Goal: Go to known website: Go to known website

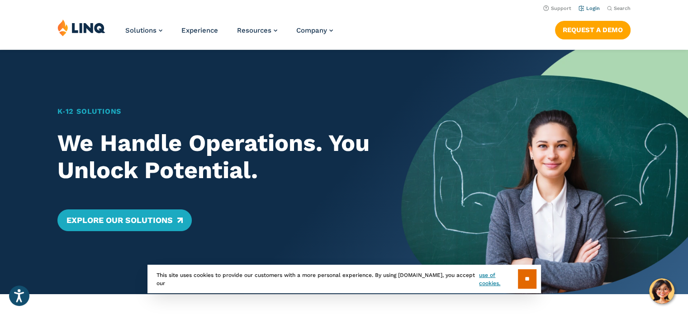
click at [589, 10] on link "Login" at bounding box center [589, 8] width 21 height 6
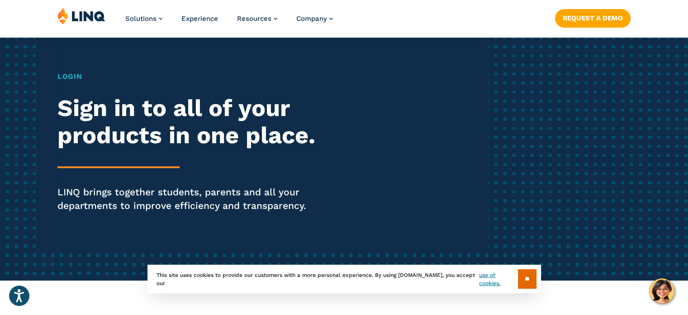
scroll to position [67, 0]
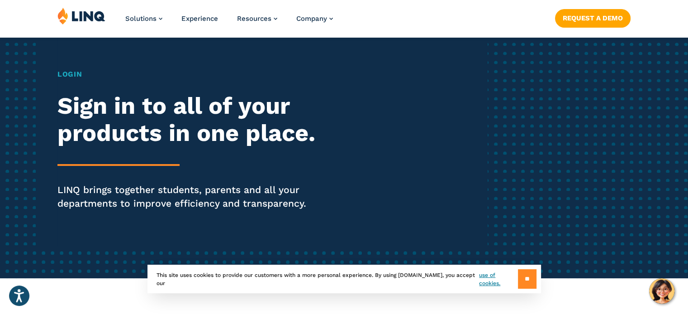
click at [529, 277] on input "**" at bounding box center [527, 278] width 19 height 19
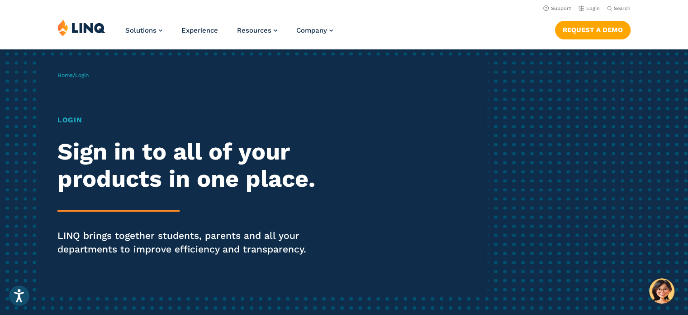
scroll to position [0, 0]
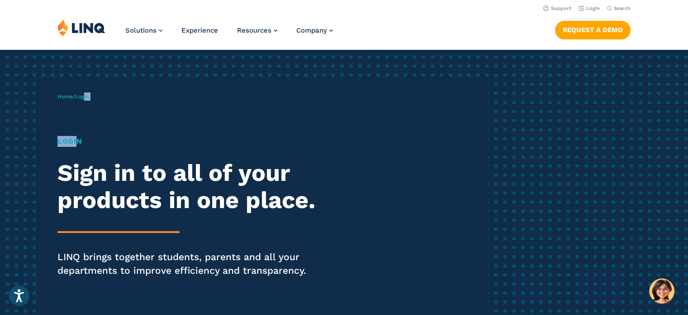
drag, startPoint x: 88, startPoint y: 96, endPoint x: 76, endPoint y: 140, distance: 45.5
click at [76, 140] on div "Home / Login Login Sign in to all of your products in one place. LINQ brings to…" at bounding box center [272, 197] width 430 height 232
click at [76, 140] on h1 "Login" at bounding box center [189, 141] width 265 height 11
click at [137, 143] on h1 "Login" at bounding box center [189, 141] width 265 height 11
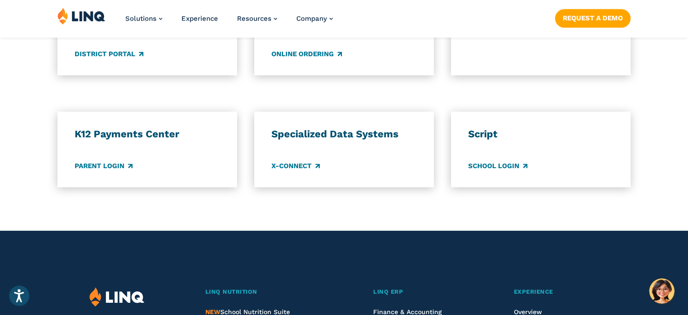
scroll to position [748, 0]
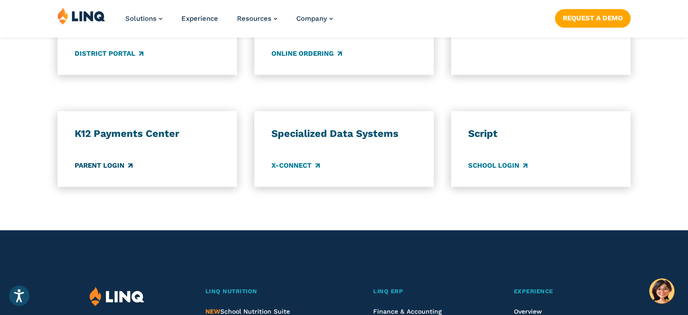
click at [108, 163] on link "Parent Login" at bounding box center [104, 165] width 58 height 10
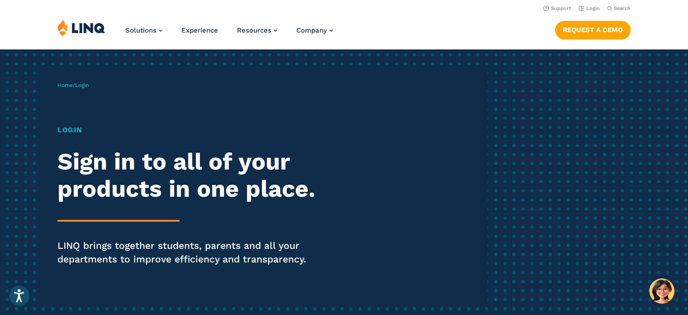
scroll to position [0, 0]
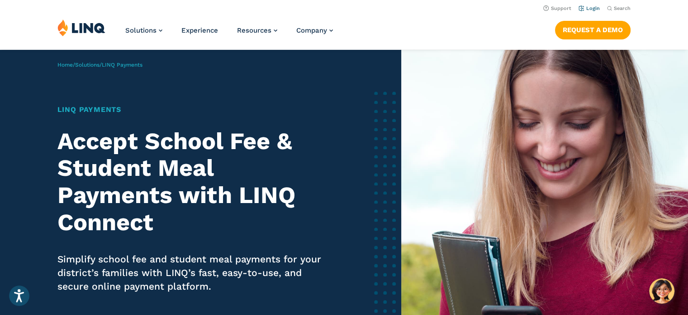
click at [592, 8] on link "Login" at bounding box center [589, 8] width 21 height 6
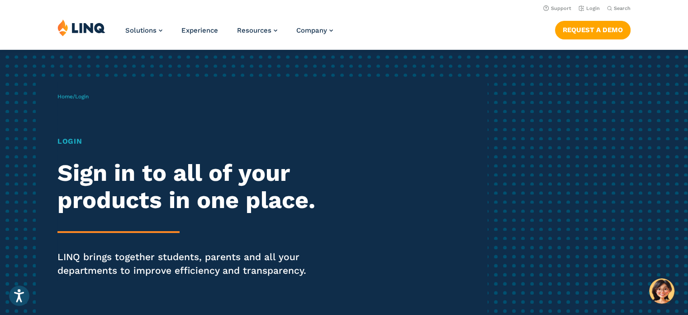
click at [124, 222] on div "Login Sign in to all of your products in one place. LINQ brings together studen…" at bounding box center [189, 219] width 265 height 167
click at [104, 218] on div "Login Sign in to all of your products in one place. LINQ brings together studen…" at bounding box center [189, 219] width 265 height 167
click at [68, 144] on h1 "Login" at bounding box center [189, 141] width 265 height 11
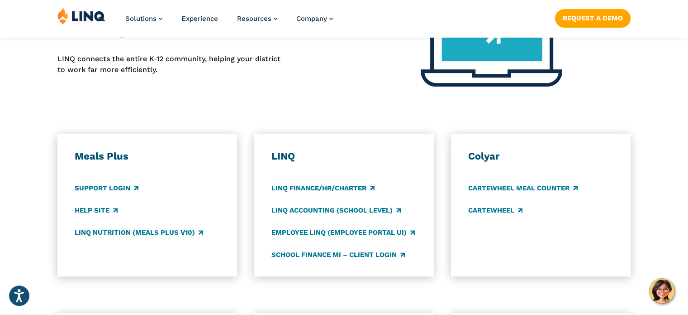
scroll to position [416, 0]
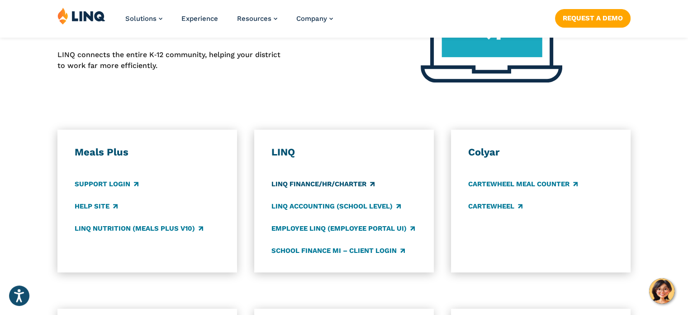
click at [297, 183] on link "LINQ Finance/HR/Charter" at bounding box center [323, 184] width 103 height 10
